Goal: Information Seeking & Learning: Learn about a topic

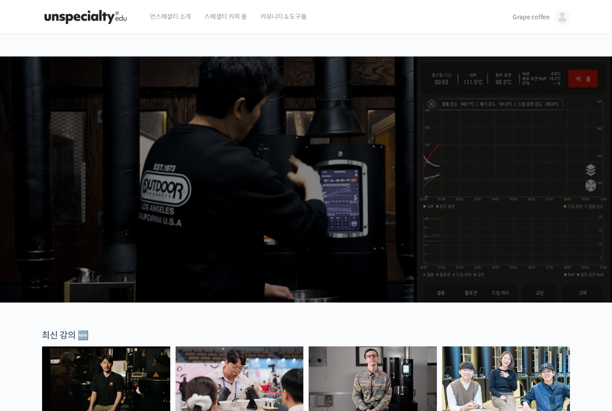
click at [543, 20] on span "Grape coffee" at bounding box center [530, 17] width 37 height 8
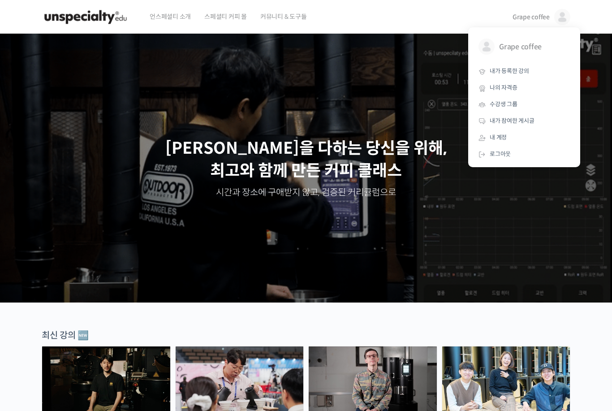
click at [525, 72] on span "내가 등록한 강의" at bounding box center [508, 71] width 39 height 8
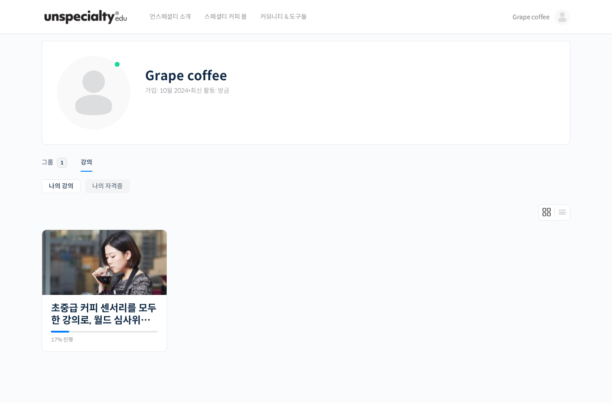
click at [125, 293] on img at bounding box center [104, 262] width 124 height 65
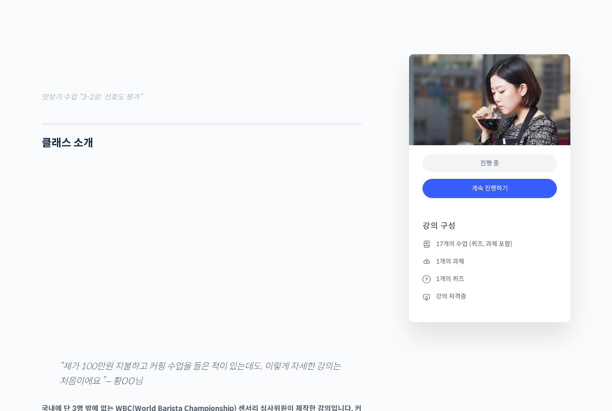
scroll to position [1103, 0]
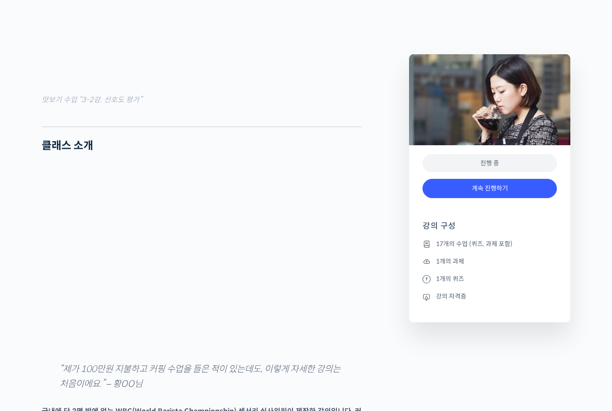
click at [500, 190] on link "계속 진행하기" at bounding box center [489, 188] width 134 height 19
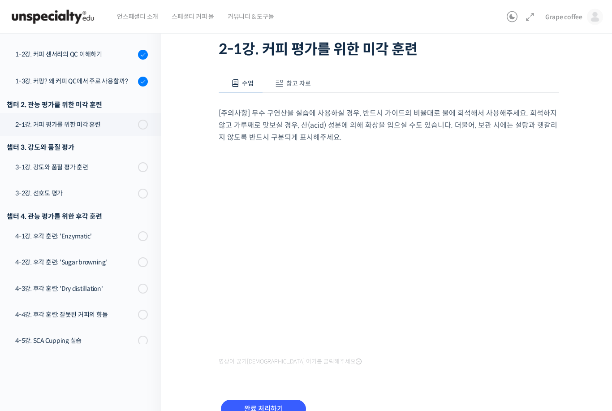
scroll to position [61, 0]
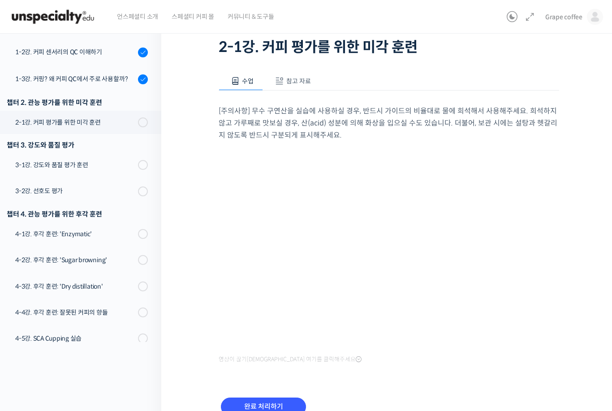
click at [295, 81] on span "참고 자료" at bounding box center [298, 81] width 25 height 8
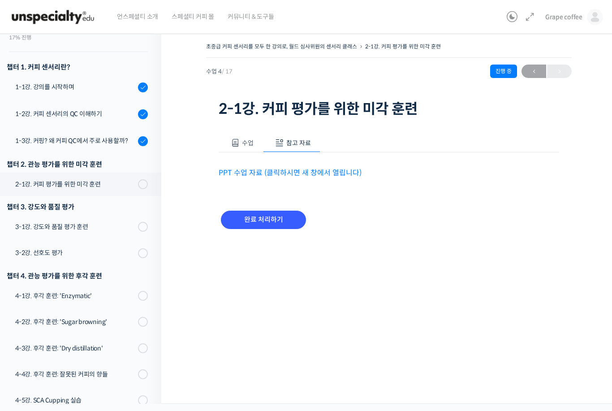
click at [301, 175] on link "PPT 수업 자료 (클릭하시면 새 창에서 열립니다)" at bounding box center [289, 172] width 143 height 9
click at [246, 145] on span "수업" at bounding box center [248, 143] width 12 height 8
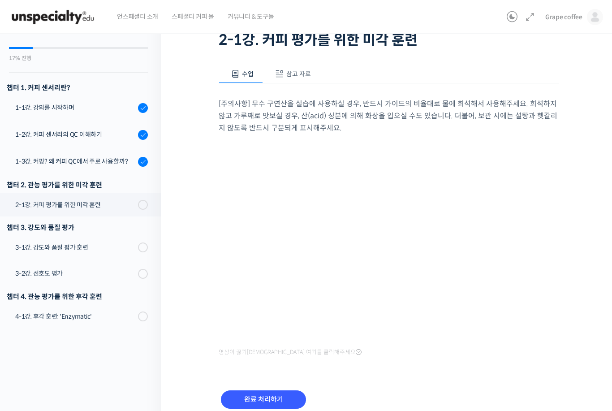
click at [68, 138] on div "1-2강. 커피 센서리의 QC 이해하기" at bounding box center [75, 134] width 120 height 10
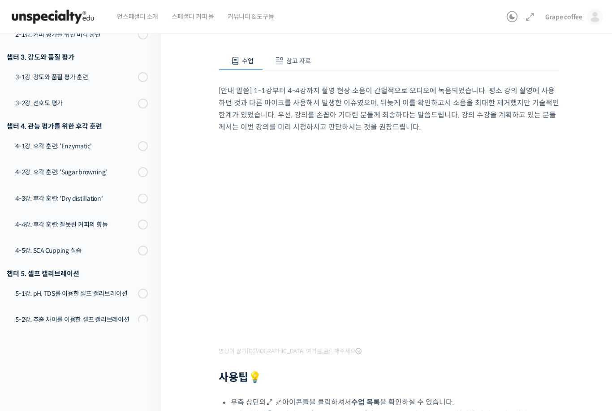
scroll to position [79, 0]
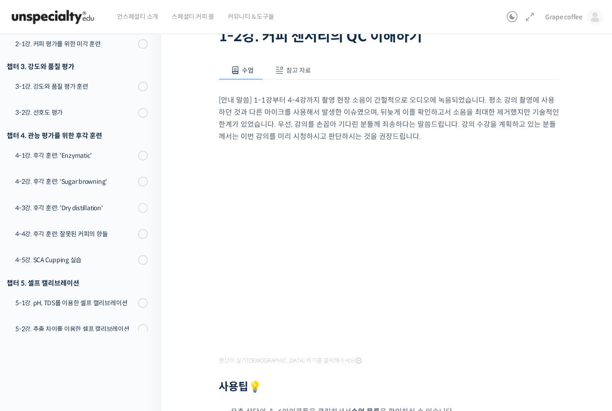
click at [302, 72] on span "참고 자료" at bounding box center [298, 70] width 25 height 8
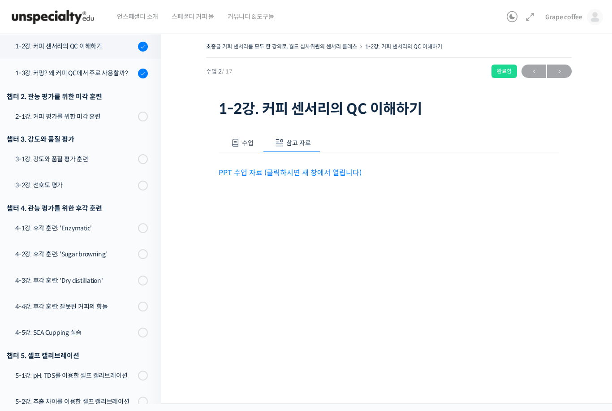
click at [321, 168] on link "PPT 수업 자료 (클릭하시면 새 창에서 열립니다)" at bounding box center [289, 172] width 143 height 9
click at [243, 133] on button "수업" at bounding box center [240, 142] width 44 height 19
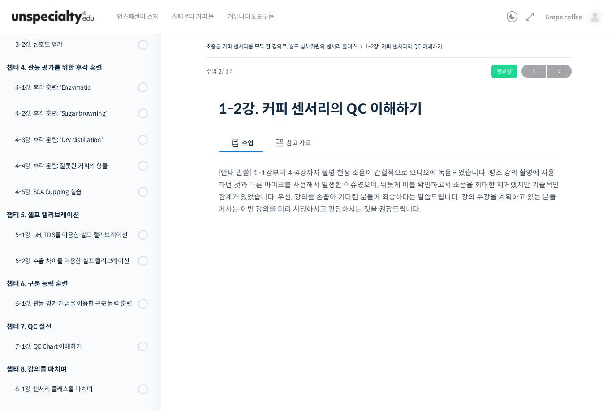
scroll to position [297, 0]
click at [141, 194] on span at bounding box center [140, 193] width 5 height 10
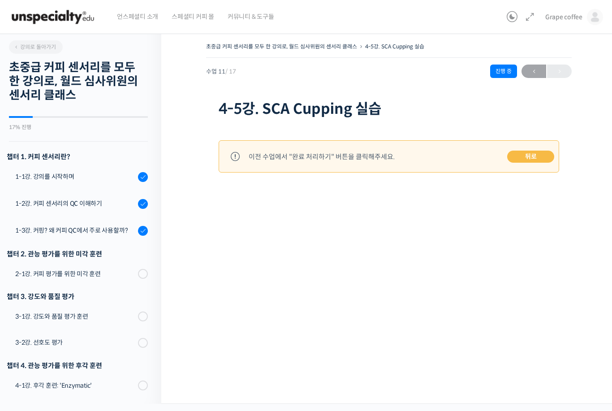
click at [100, 205] on div "1-2강. 커피 센서리의 QC 이해하기" at bounding box center [75, 203] width 120 height 10
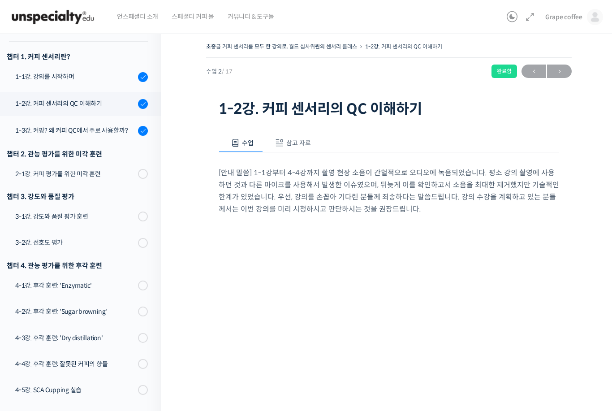
scroll to position [99, 0]
click at [77, 20] on img at bounding box center [53, 17] width 88 height 27
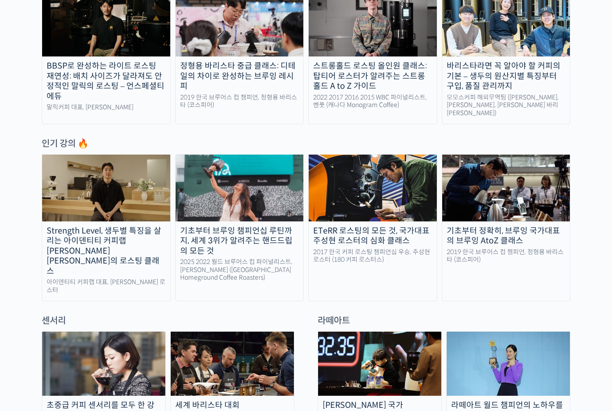
scroll to position [357, 0]
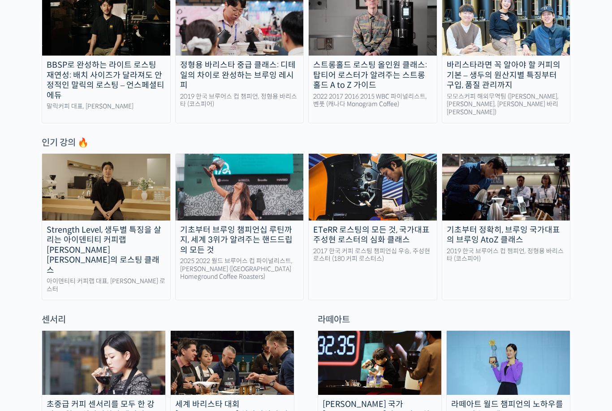
click at [126, 343] on img at bounding box center [103, 362] width 123 height 64
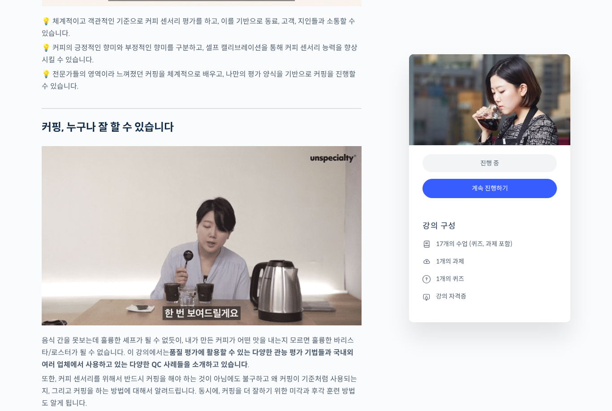
scroll to position [2386, 0]
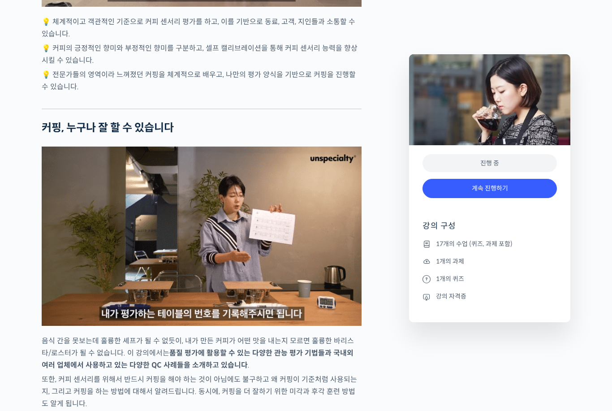
click at [212, 275] on div "3 / 4" at bounding box center [202, 235] width 320 height 179
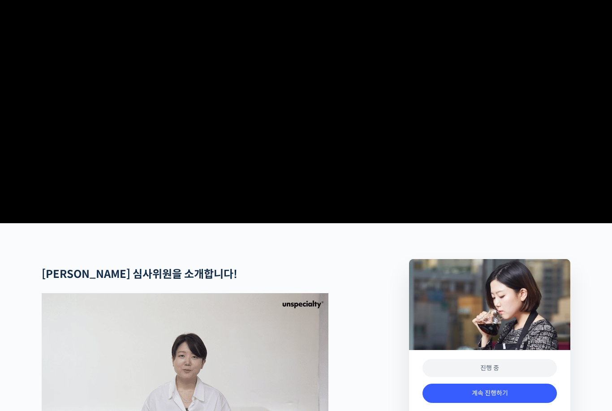
scroll to position [0, 0]
